Goal: Task Accomplishment & Management: Manage account settings

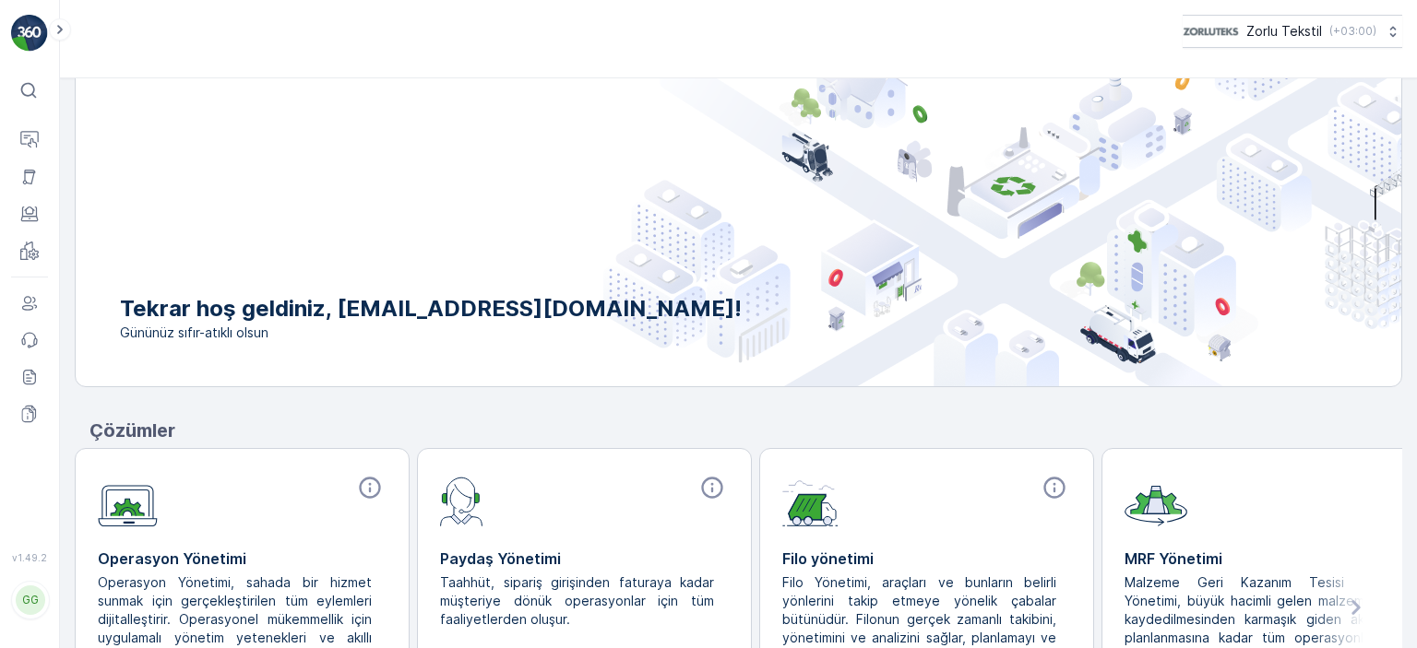
scroll to position [92, 0]
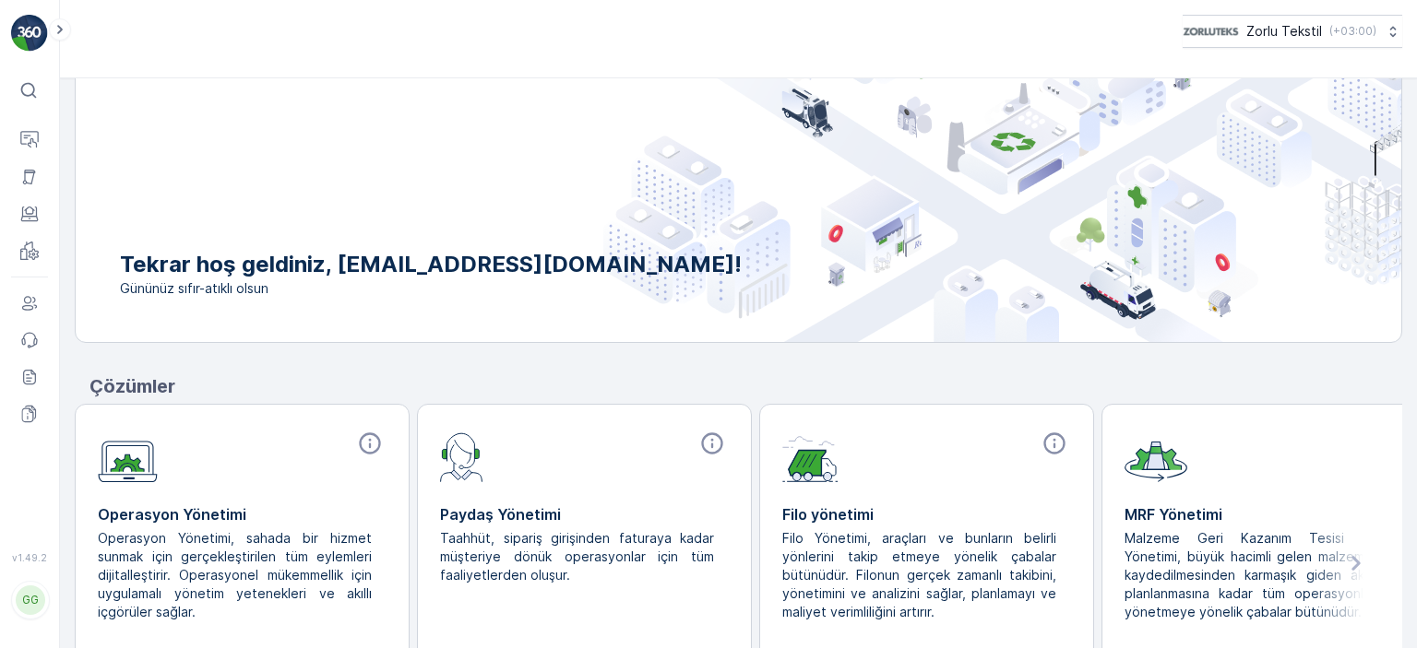
click at [25, 615] on div "GG" at bounding box center [31, 601] width 30 height 30
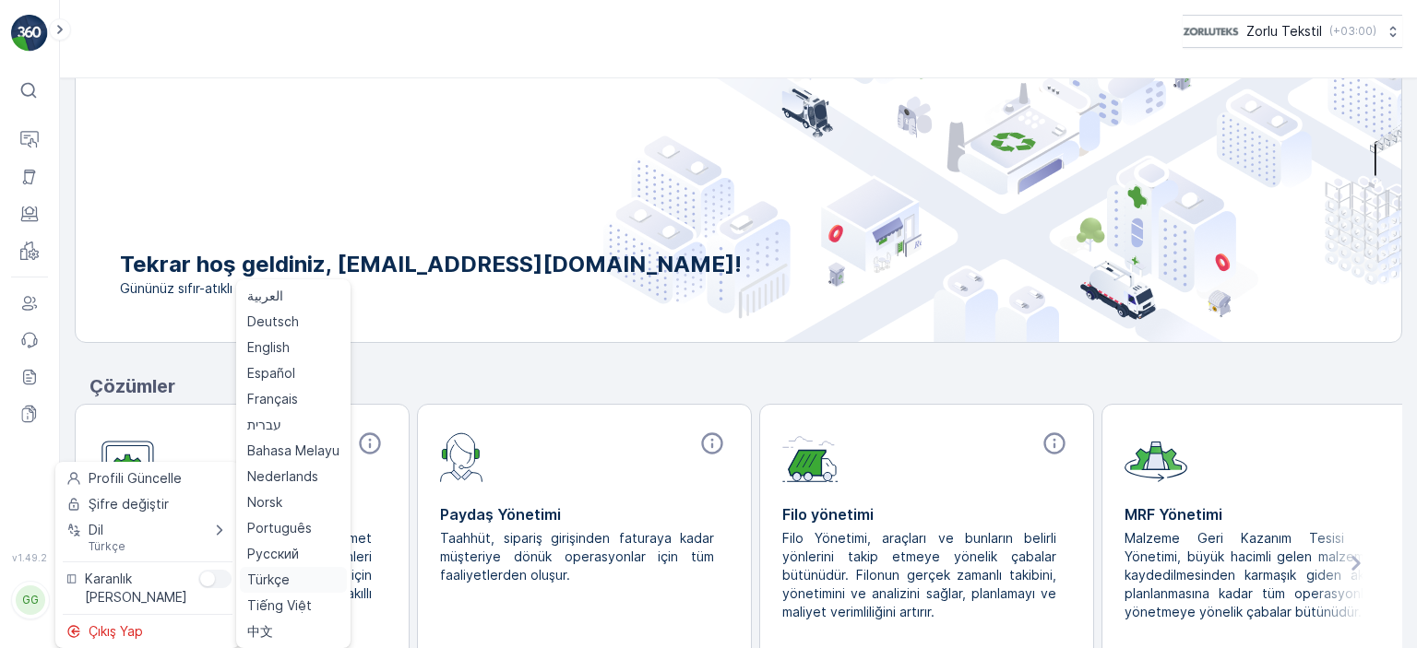
click at [265, 586] on span "Türkçe" at bounding box center [268, 580] width 42 height 18
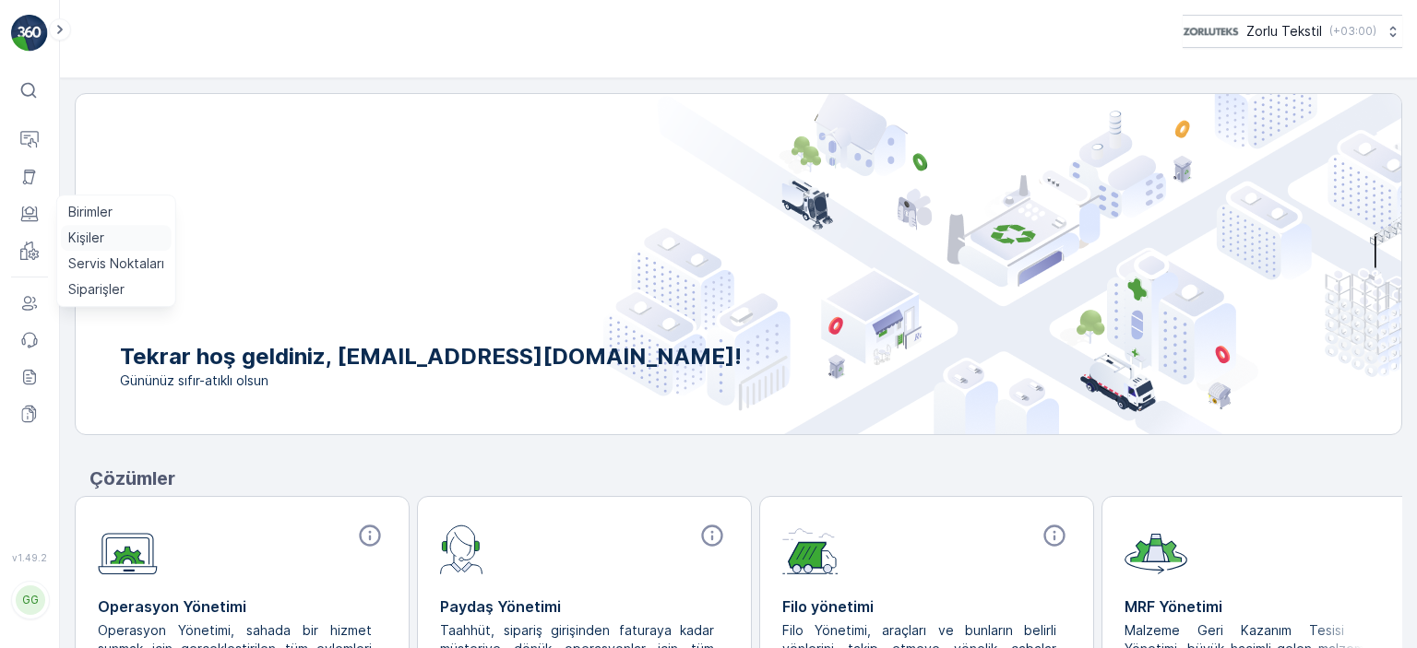
click at [103, 236] on p "Kişiler" at bounding box center [86, 238] width 36 height 18
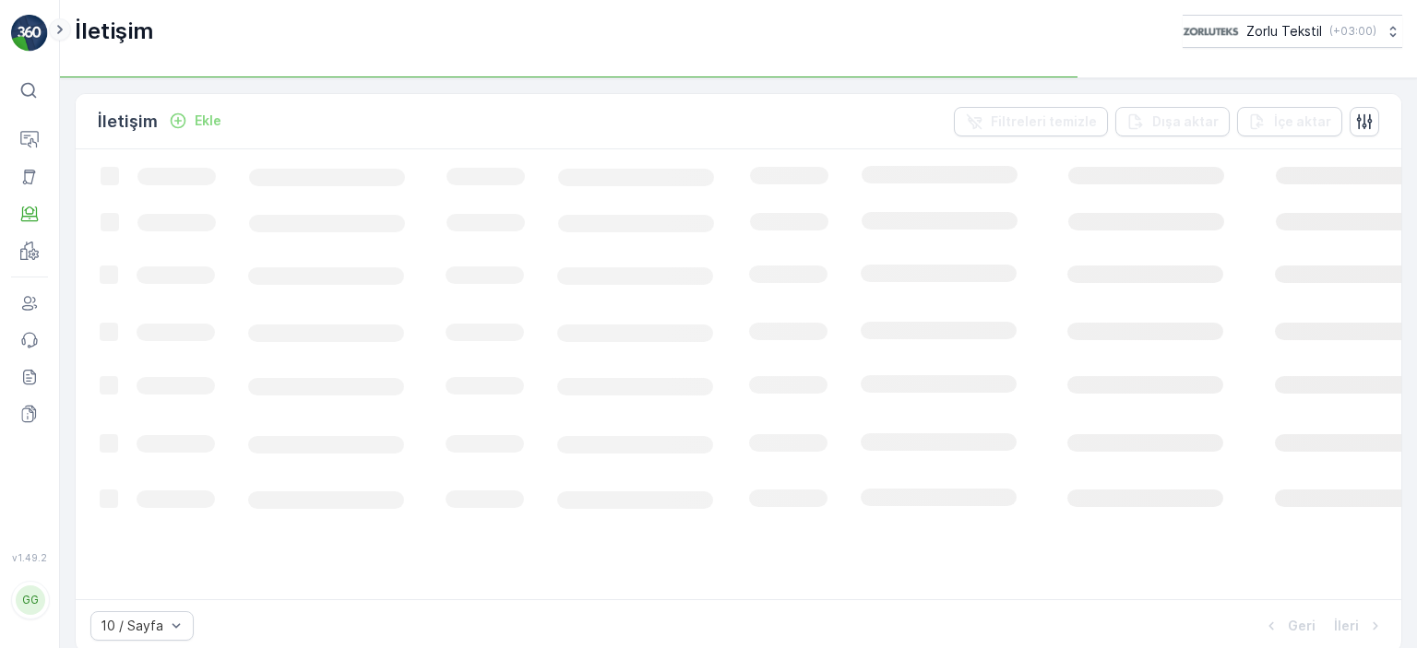
click at [57, 25] on icon at bounding box center [60, 29] width 6 height 9
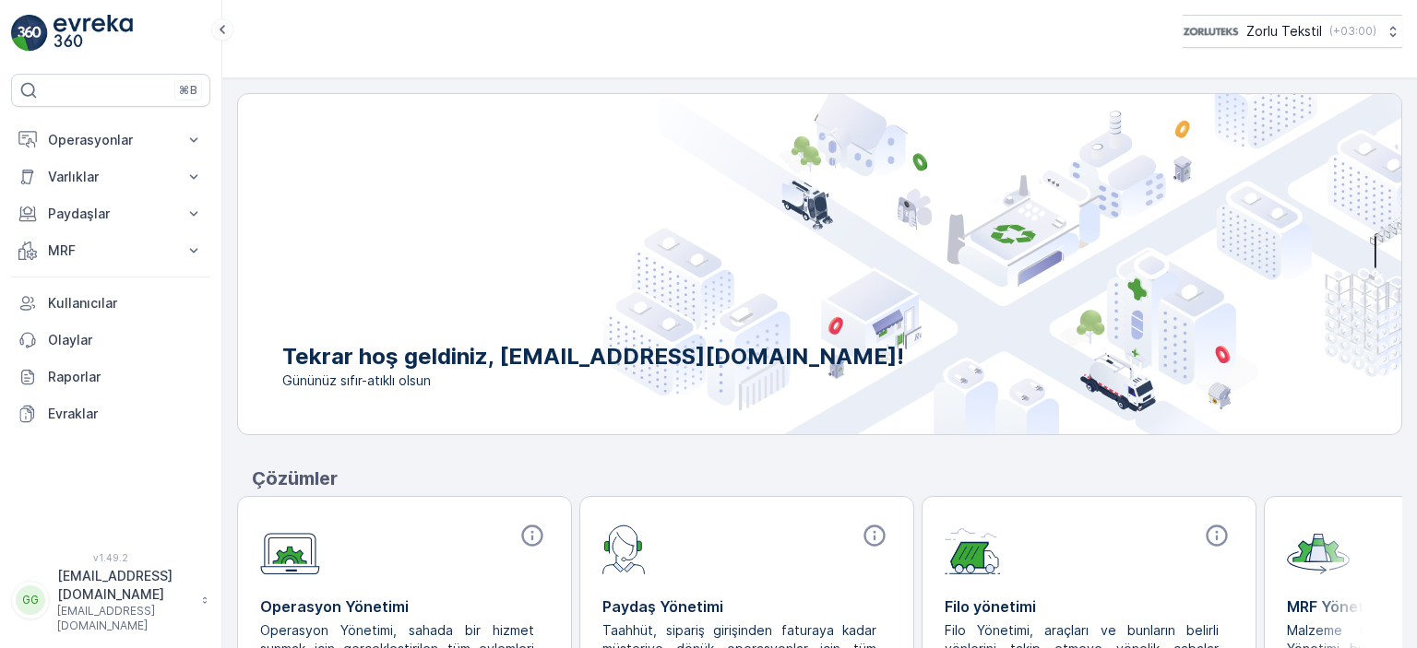
drag, startPoint x: 708, startPoint y: 276, endPoint x: 855, endPoint y: 196, distance: 167.1
click at [708, 276] on img at bounding box center [1002, 264] width 798 height 340
click at [1395, 36] on button "Zorlu Tekstil ( +03:00 )" at bounding box center [1290, 31] width 221 height 33
click at [58, 41] on img at bounding box center [92, 33] width 79 height 37
click at [122, 604] on p "[EMAIL_ADDRESS][DOMAIN_NAME]" at bounding box center [124, 585] width 135 height 37
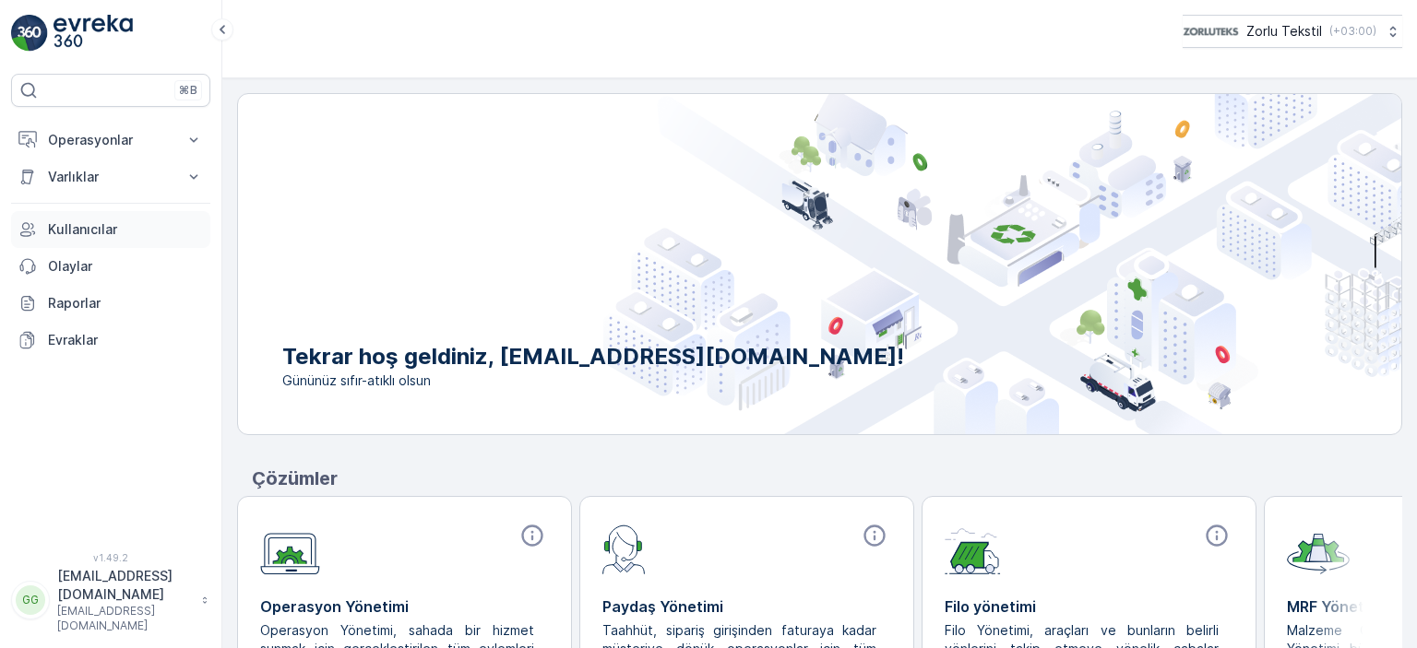
click at [78, 234] on p "Kullanıcılar" at bounding box center [125, 229] width 155 height 18
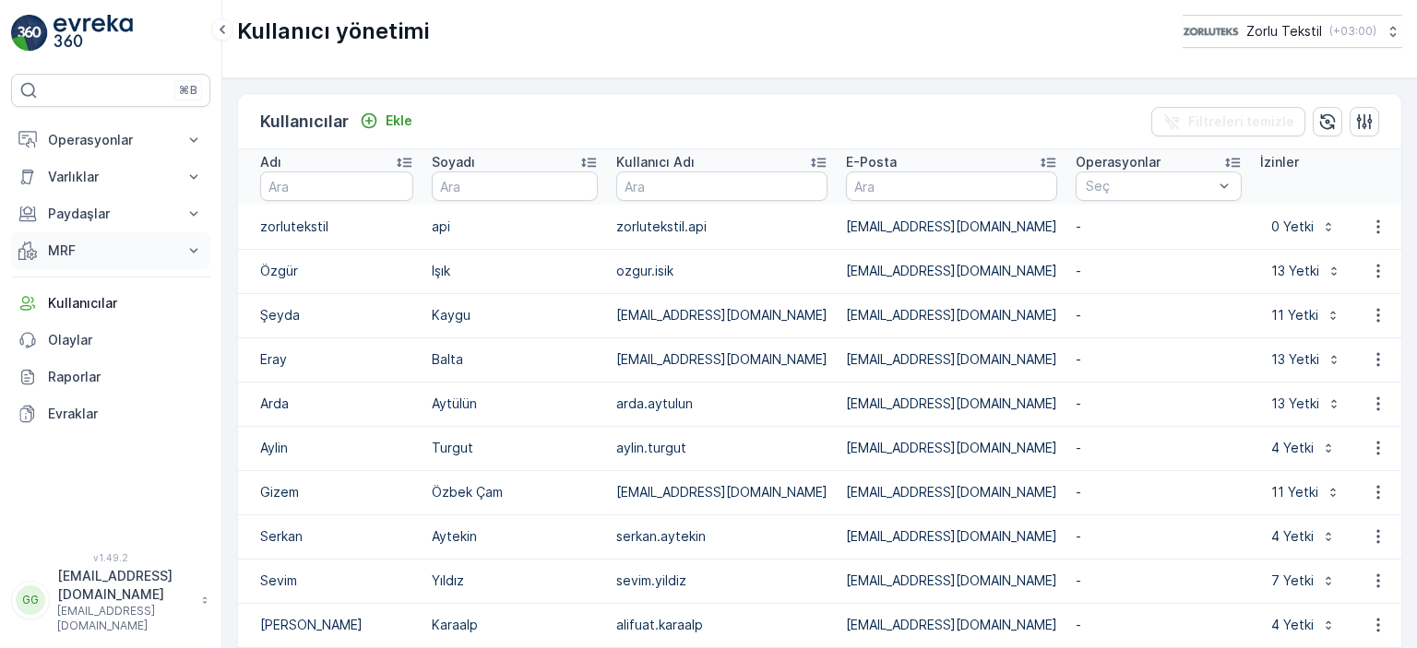
click at [86, 242] on p "MRF" at bounding box center [110, 251] width 125 height 18
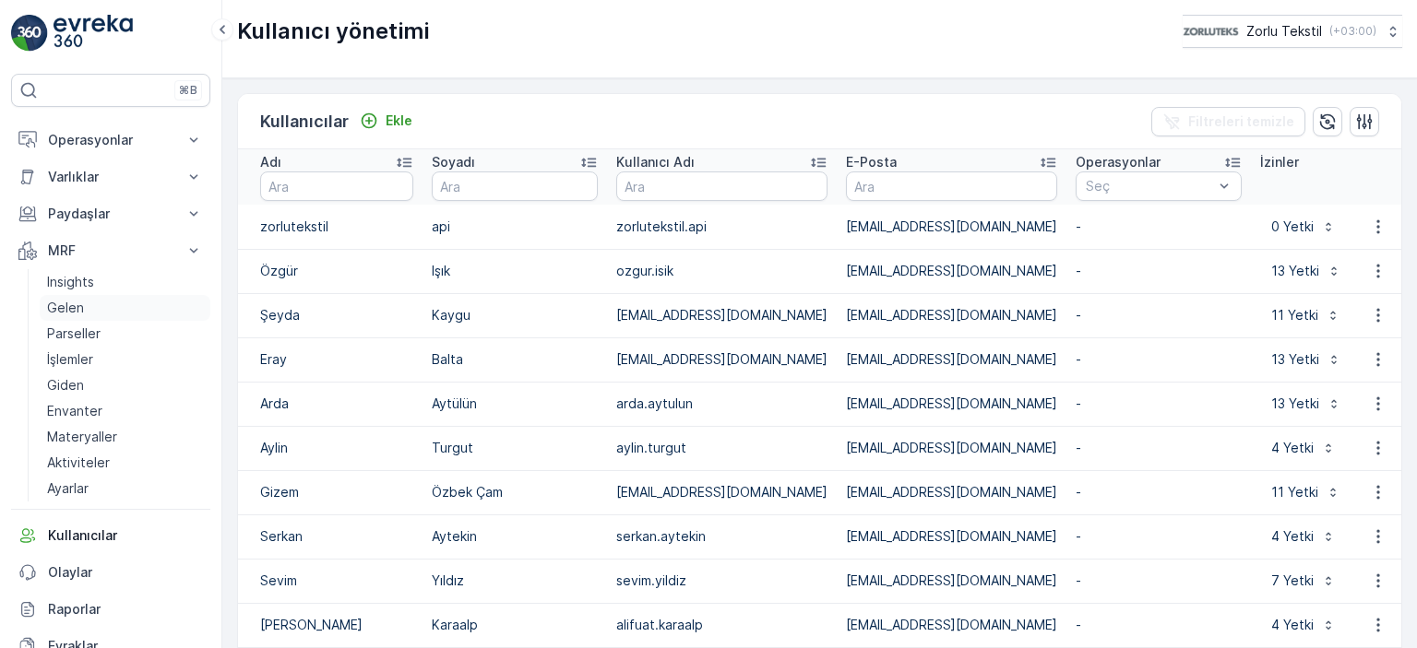
click at [77, 314] on p "Gelen" at bounding box center [65, 308] width 37 height 18
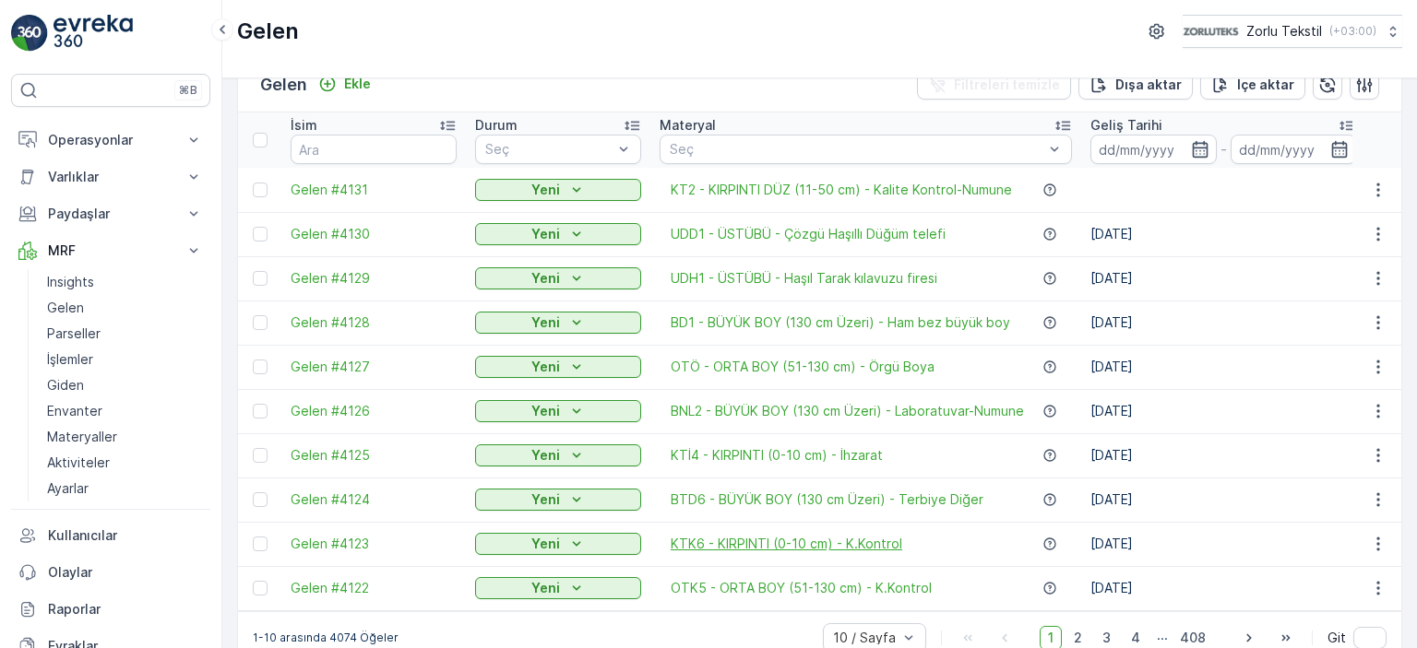
scroll to position [75, 0]
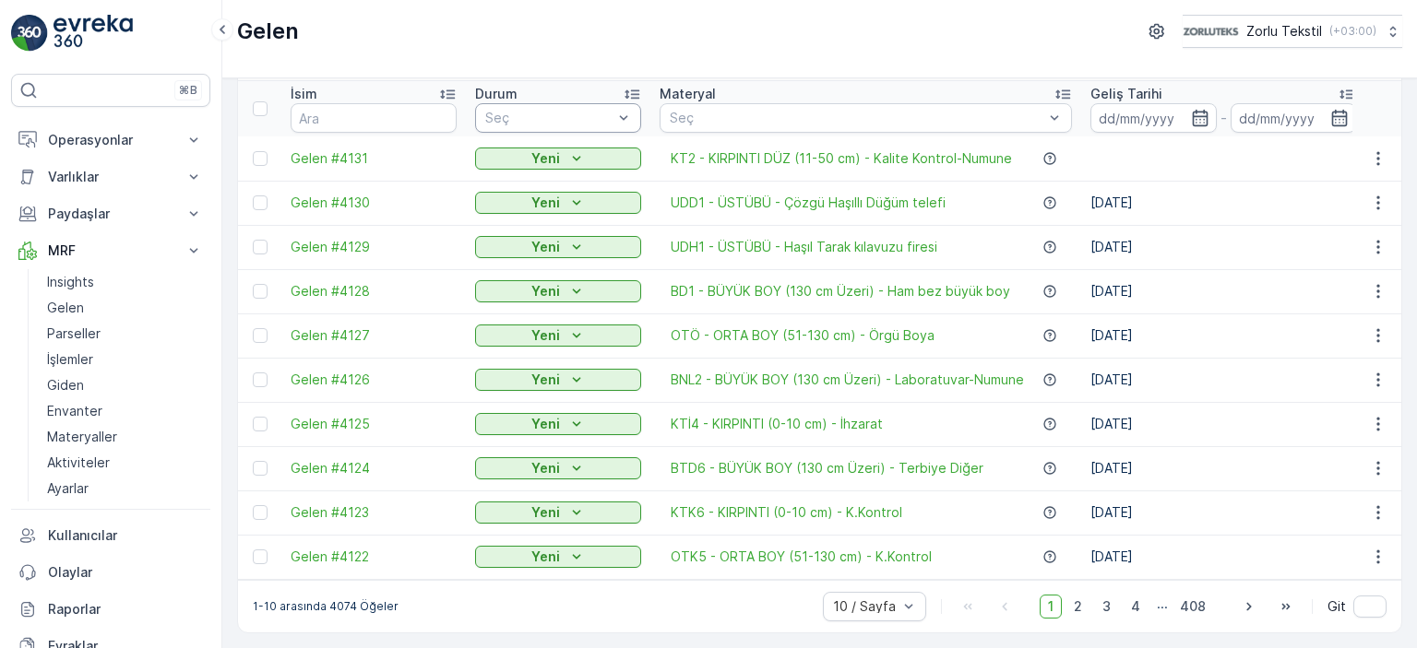
click at [579, 38] on div "Gelen Zorlu Tekstil ( +03:00 )" at bounding box center [819, 31] width 1165 height 33
click at [539, 96] on th "Durum Seç" at bounding box center [558, 108] width 184 height 55
click at [507, 181] on span "Atık Sahasına [GEOGRAPHIC_DATA] Edildi" at bounding box center [612, 188] width 252 height 15
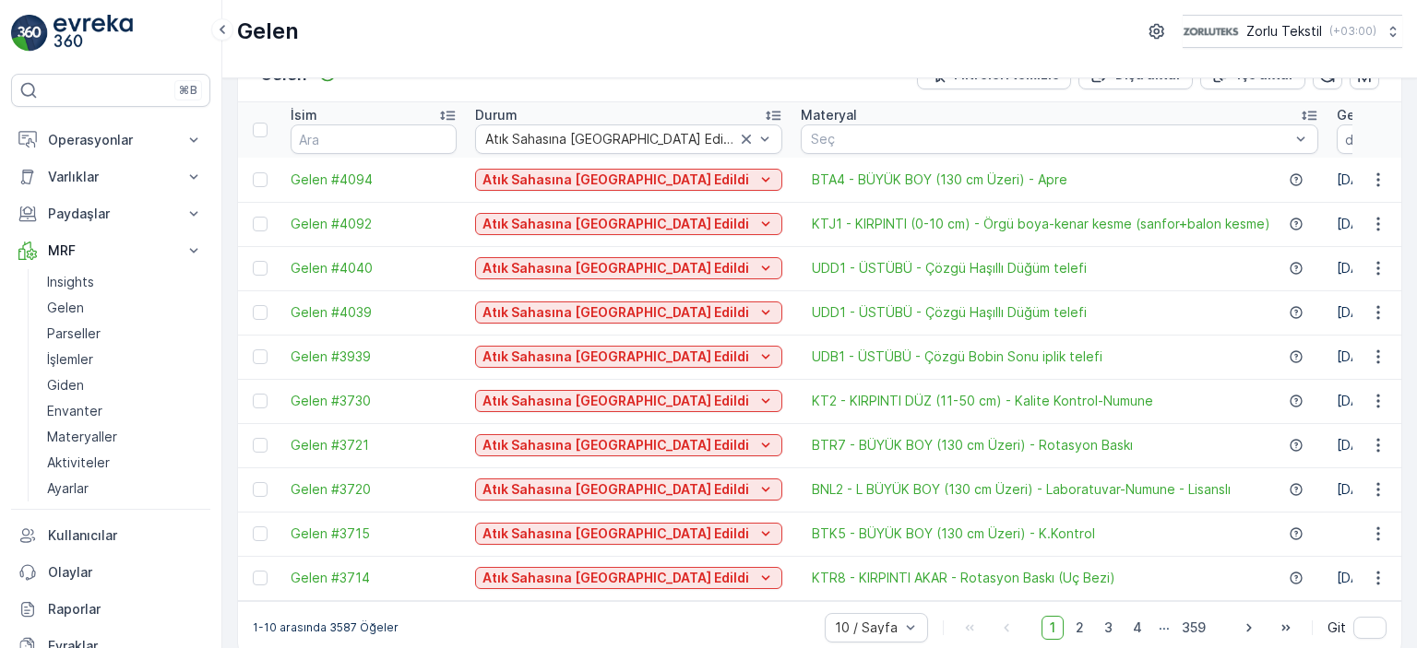
scroll to position [75, 0]
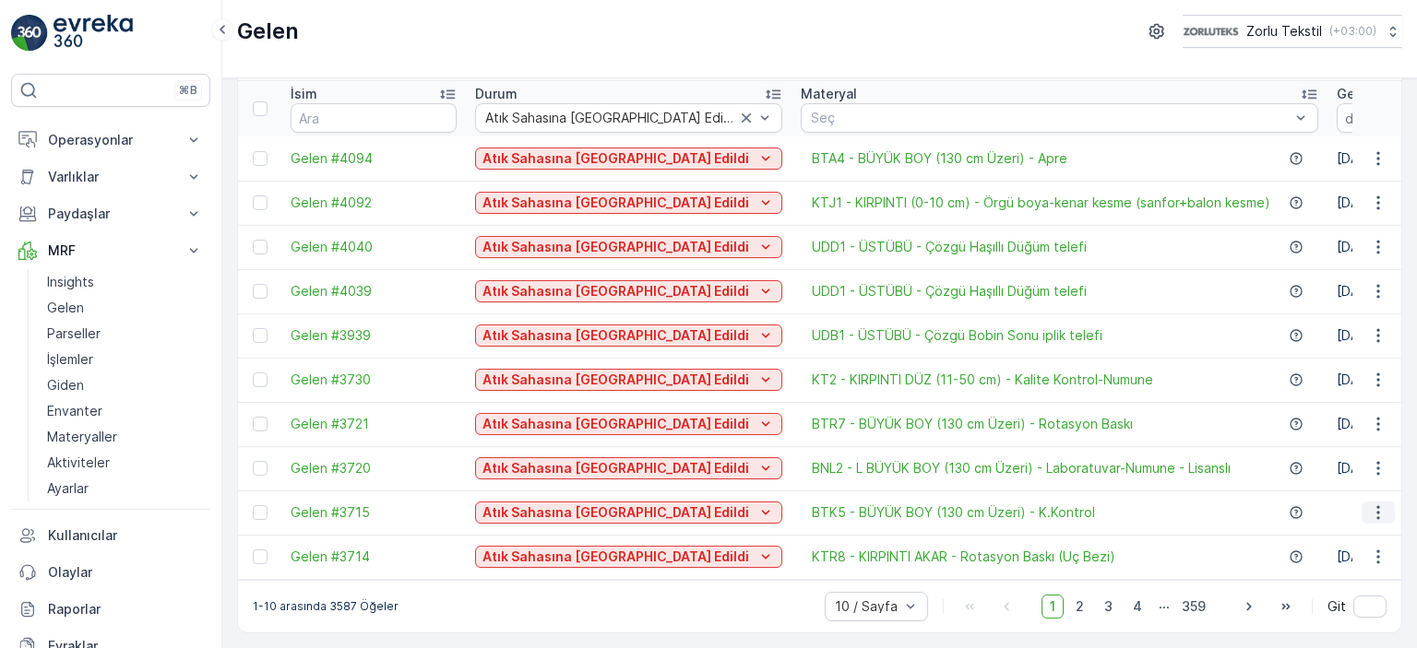
click at [1380, 508] on icon "button" at bounding box center [1378, 513] width 18 height 18
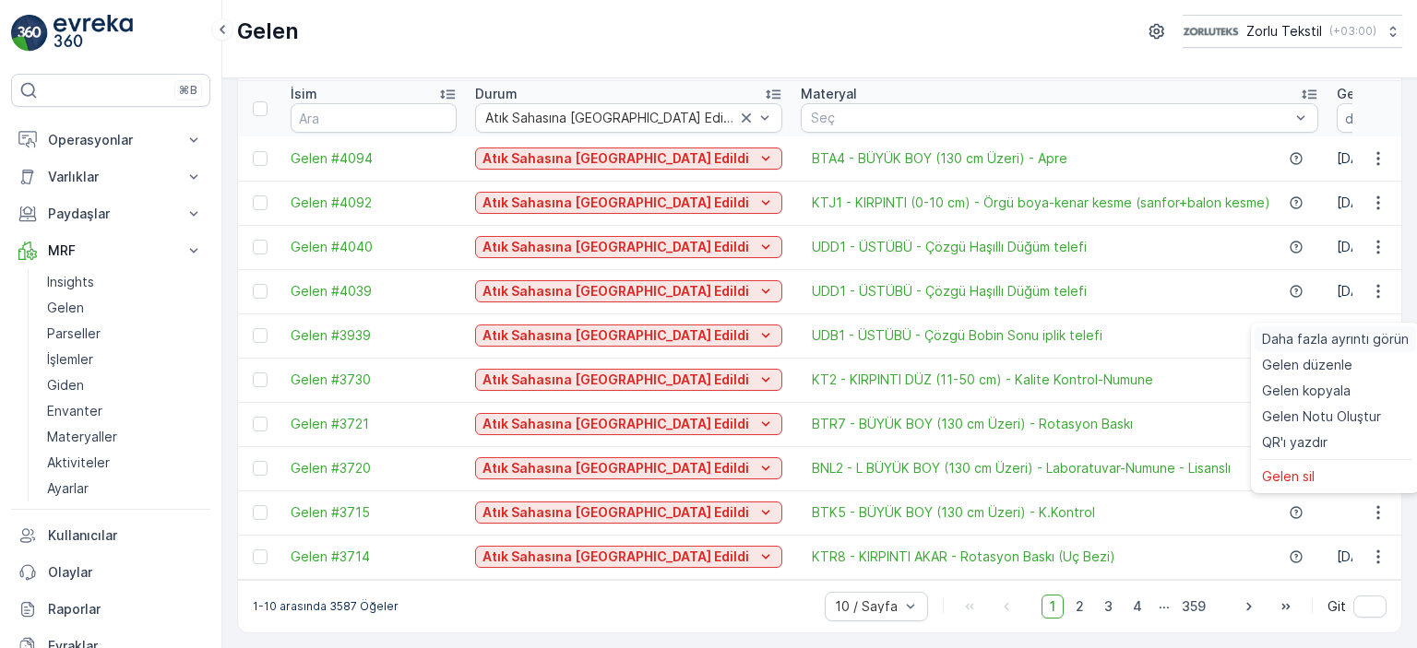
click at [1323, 334] on span "Daha fazla ayrıntı görün" at bounding box center [1335, 339] width 147 height 18
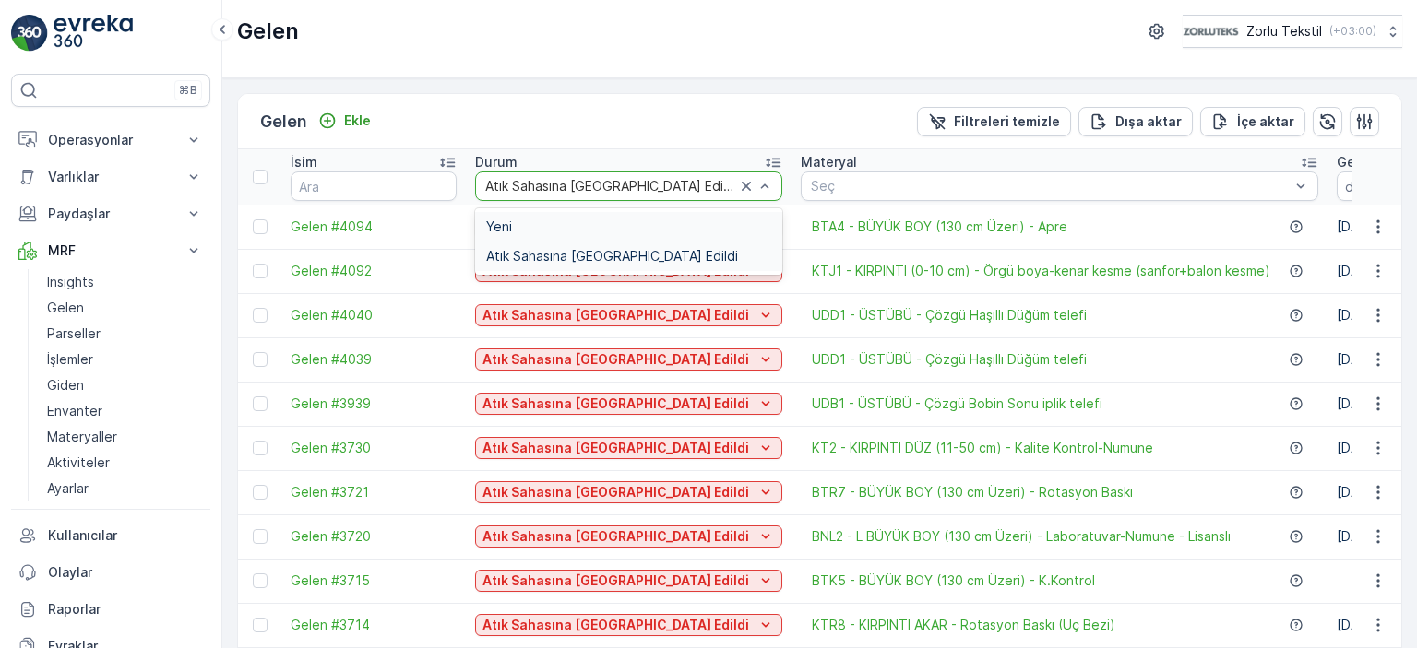
click at [552, 224] on div "Yeni" at bounding box center [628, 226] width 285 height 15
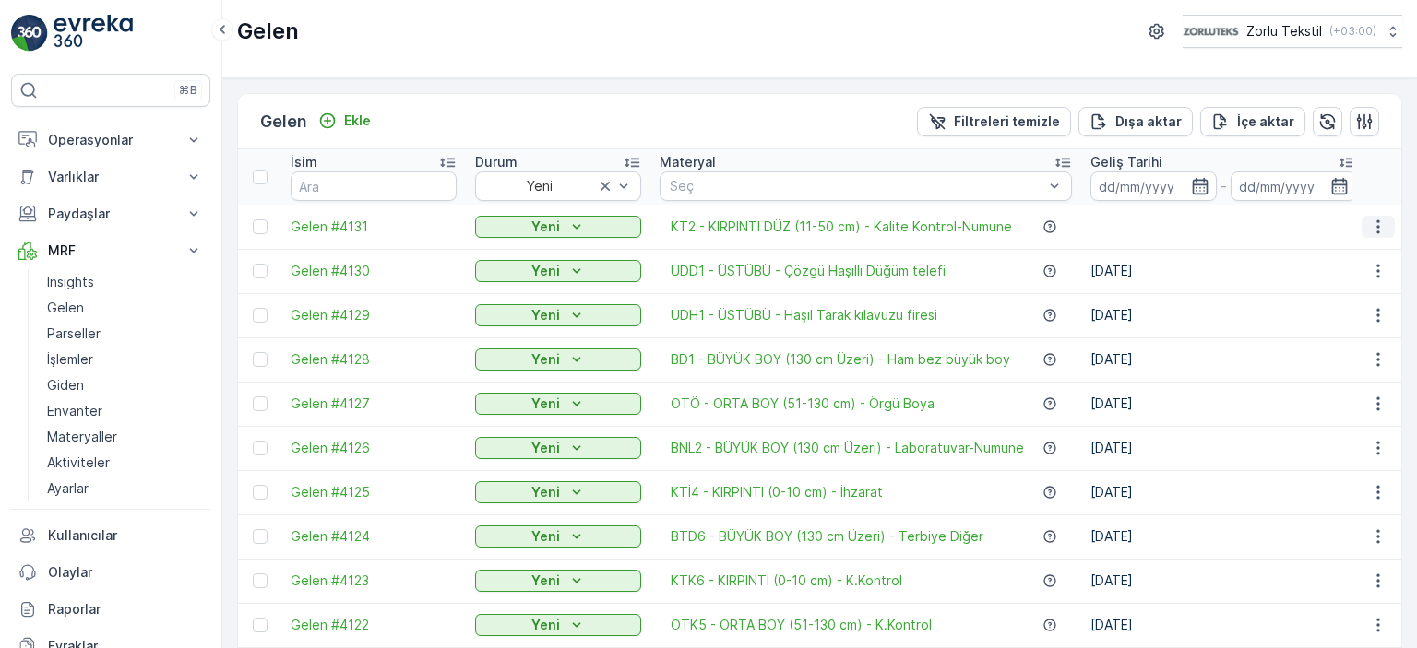
click at [1369, 228] on icon "button" at bounding box center [1378, 227] width 18 height 18
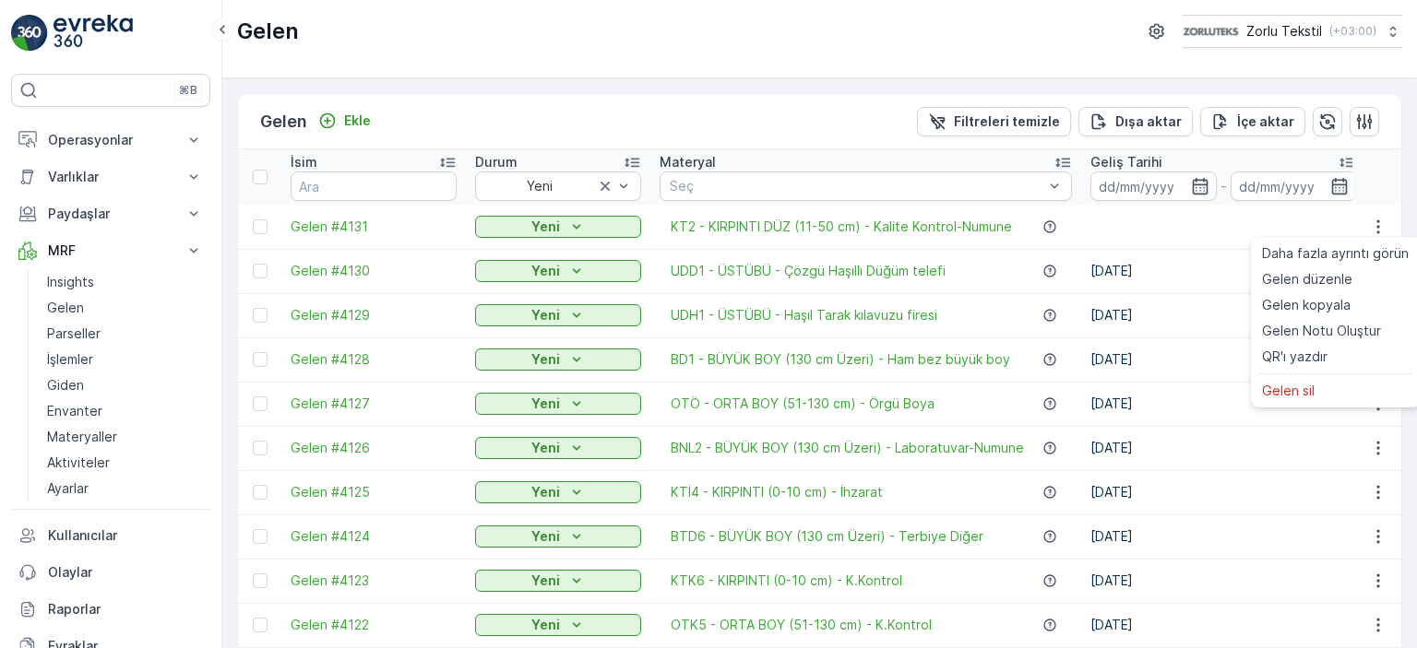
click at [792, 134] on div "Gelen Ekle Filtreleri temizle Dışa aktar İçe aktar" at bounding box center [819, 121] width 1163 height 55
